Goal: Information Seeking & Learning: Compare options

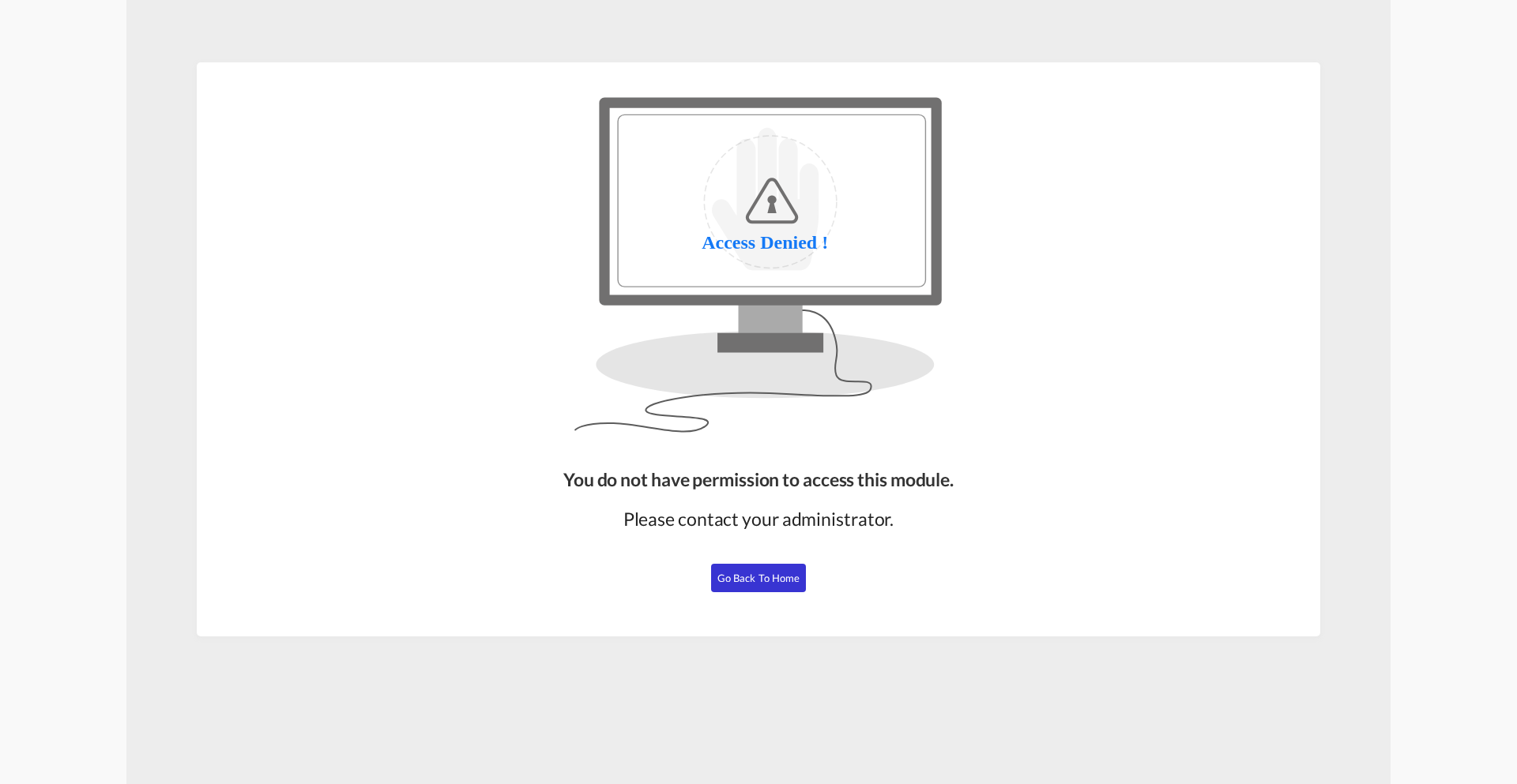
click at [748, 579] on span "Go Back to Home" at bounding box center [758, 578] width 83 height 12
